Goal: Navigation & Orientation: Find specific page/section

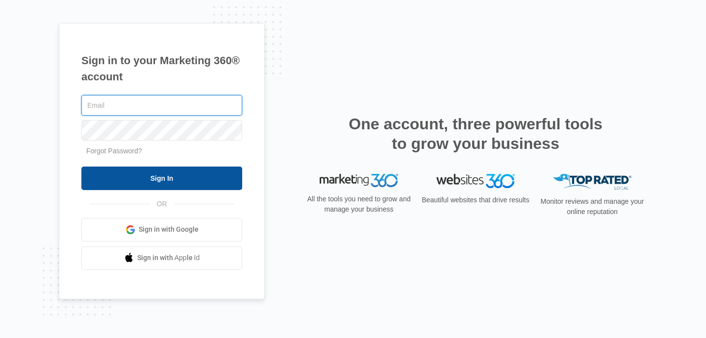
type input "[EMAIL_ADDRESS][DOMAIN_NAME]"
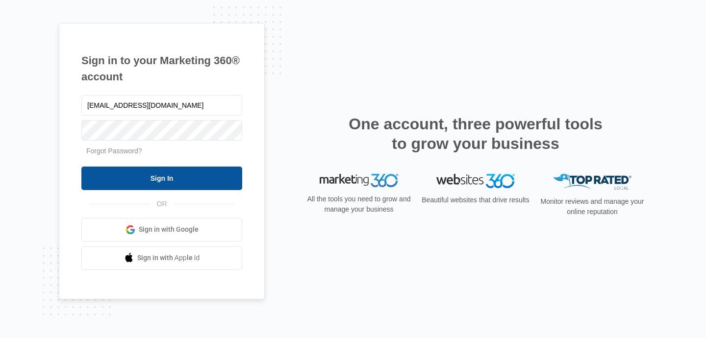
click at [162, 174] on input "Sign In" at bounding box center [161, 179] width 161 height 24
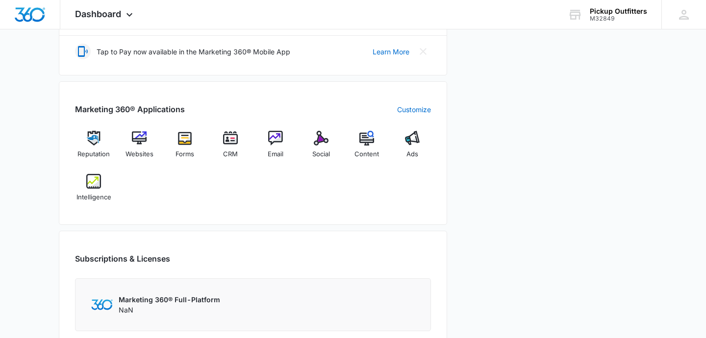
scroll to position [361, 0]
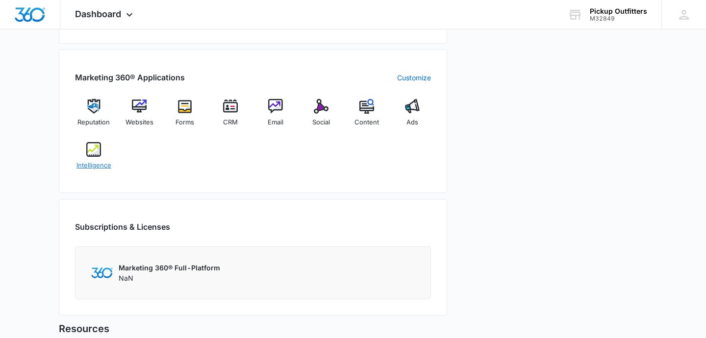
click at [94, 147] on img at bounding box center [93, 149] width 15 height 15
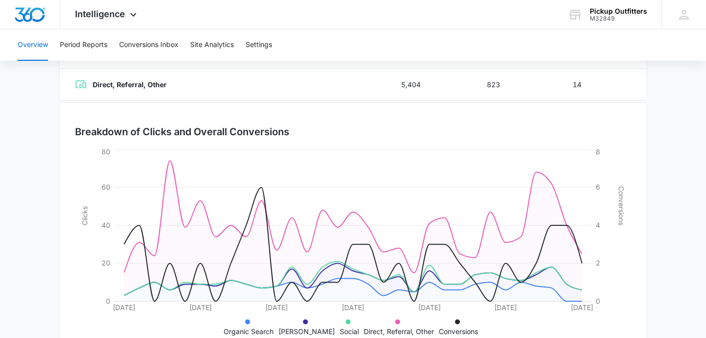
scroll to position [261, 0]
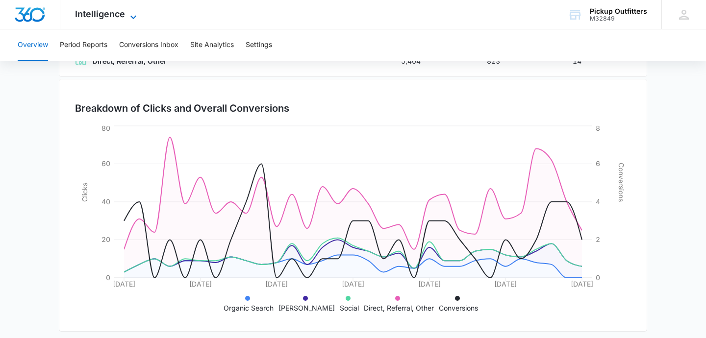
click at [102, 16] on span "Intelligence" at bounding box center [100, 14] width 50 height 10
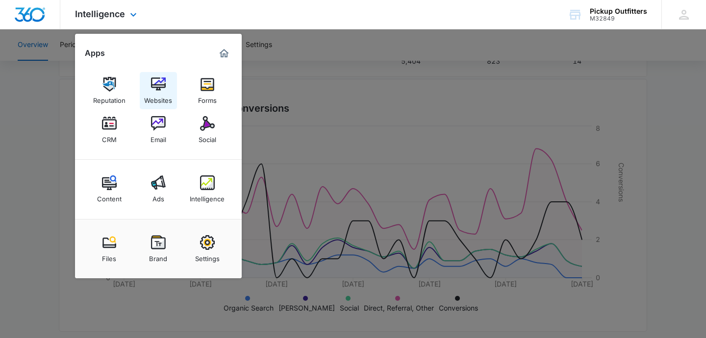
click at [159, 86] on img at bounding box center [158, 84] width 15 height 15
